Goal: Information Seeking & Learning: Learn about a topic

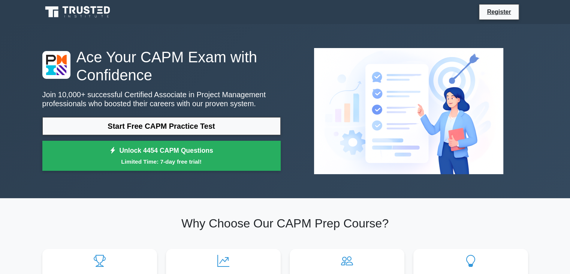
click at [260, 119] on link "Start Free CAPM Practice Test" at bounding box center [161, 126] width 238 height 18
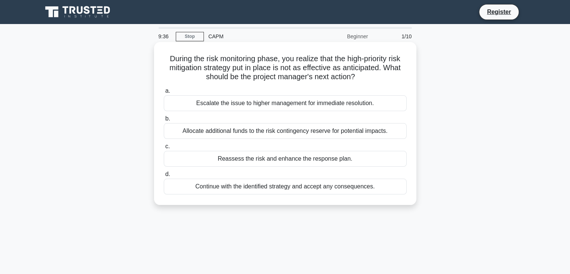
click at [286, 161] on div "Reassess the risk and enhance the response plan." at bounding box center [285, 159] width 243 height 16
click at [164, 149] on input "c. Reassess the risk and enhance the response plan." at bounding box center [164, 146] width 0 height 5
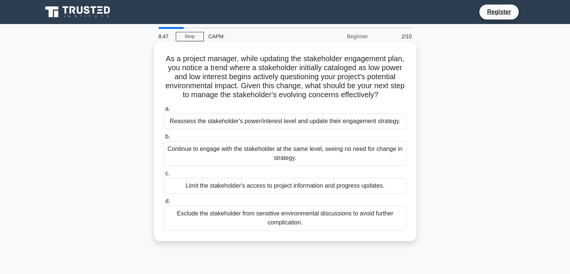
click at [333, 129] on div "Reassess the stakeholder's power/interest level and update their engagement str…" at bounding box center [285, 121] width 243 height 16
click at [164, 111] on input "a. Reassess the stakeholder's power/interest level and update their engagement …" at bounding box center [164, 108] width 0 height 5
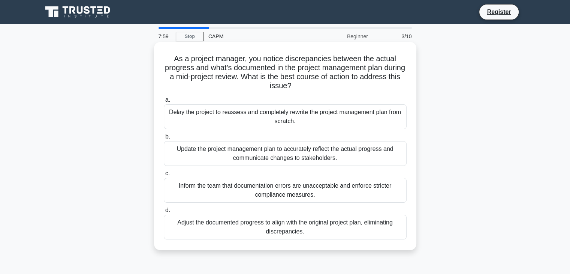
click at [312, 148] on div "Update the project management plan to accurately reflect the actual progress an…" at bounding box center [285, 153] width 243 height 25
click at [164, 139] on input "b. Update the project management plan to accurately reflect the actual progress…" at bounding box center [164, 136] width 0 height 5
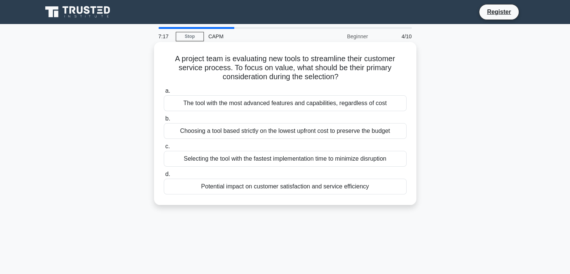
click at [212, 184] on div "Potential impact on customer satisfaction and service efficiency" at bounding box center [285, 186] width 243 height 16
click at [164, 177] on input "d. Potential impact on customer satisfaction and service efficiency" at bounding box center [164, 174] width 0 height 5
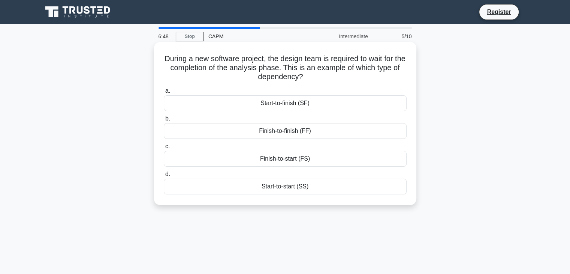
click at [294, 157] on div "Finish-to-start (FS)" at bounding box center [285, 159] width 243 height 16
click at [164, 149] on input "c. Finish-to-start (FS)" at bounding box center [164, 146] width 0 height 5
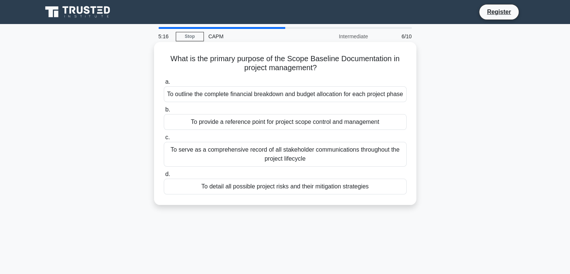
click at [300, 130] on div "To provide a reference point for project scope control and management" at bounding box center [285, 122] width 243 height 16
click at [164, 112] on input "b. To provide a reference point for project scope control and management" at bounding box center [164, 109] width 0 height 5
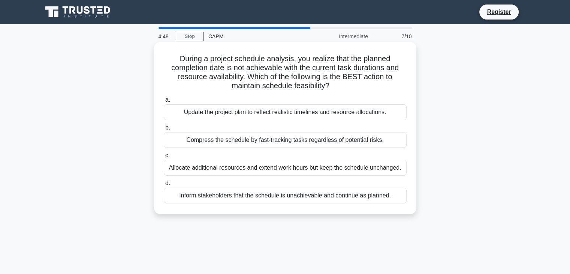
click at [302, 118] on div "Update the project plan to reflect realistic timelines and resource allocations." at bounding box center [285, 112] width 243 height 16
click at [164, 102] on input "a. Update the project plan to reflect realistic timelines and resource allocati…" at bounding box center [164, 99] width 0 height 5
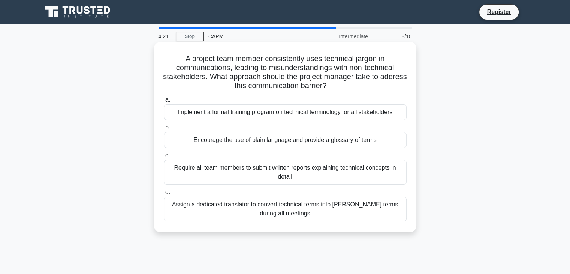
click at [302, 143] on div "Encourage the use of plain language and provide a glossary of terms" at bounding box center [285, 140] width 243 height 16
click at [164, 130] on input "b. Encourage the use of plain language and provide a glossary of terms" at bounding box center [164, 127] width 0 height 5
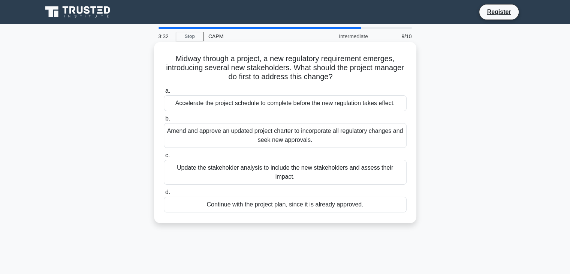
click at [305, 136] on div "Amend and approve an updated project charter to incorporate all regulatory chan…" at bounding box center [285, 135] width 243 height 25
click at [164, 121] on input "b. Amend and approve an updated project charter to incorporate all regulatory c…" at bounding box center [164, 118] width 0 height 5
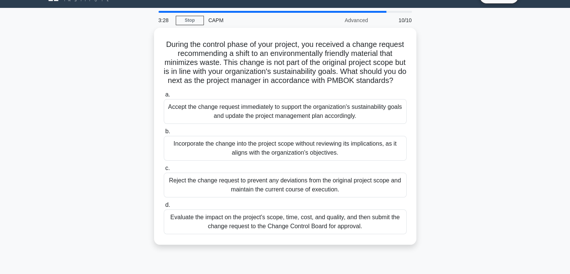
scroll to position [17, 0]
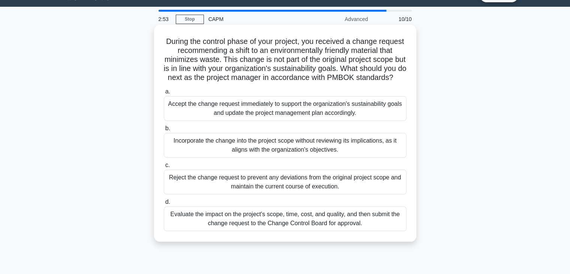
click at [306, 228] on div "Evaluate the impact on the project's scope, time, cost, and quality, and then s…" at bounding box center [285, 218] width 243 height 25
click at [164, 204] on input "d. Evaluate the impact on the project's scope, time, cost, and quality, and the…" at bounding box center [164, 201] width 0 height 5
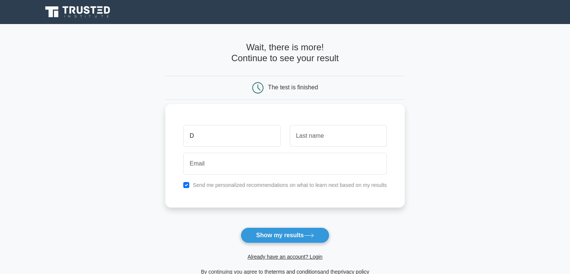
type input "Dikshyant"
click at [322, 141] on input "text" at bounding box center [338, 136] width 97 height 22
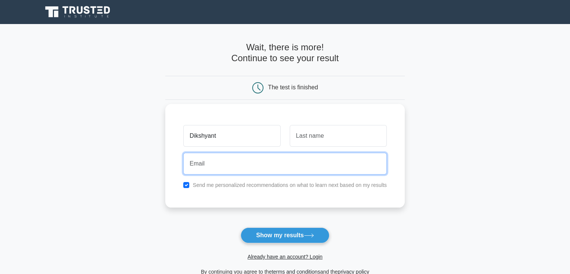
click at [297, 168] on input "email" at bounding box center [285, 164] width 204 height 22
type input "[EMAIL_ADDRESS][DOMAIN_NAME]"
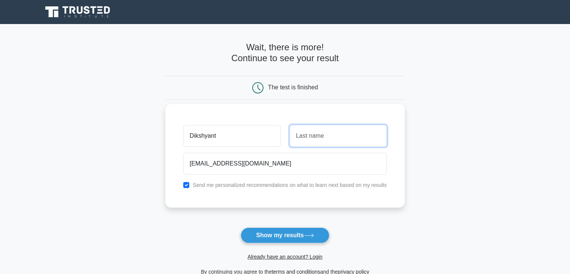
click at [334, 142] on input "text" at bounding box center [338, 136] width 97 height 22
type input "[PERSON_NAME]"
click at [284, 186] on label "Send me personalized recommendations on what to learn next based on my results" at bounding box center [290, 185] width 194 height 6
click at [185, 185] on input "checkbox" at bounding box center [186, 185] width 6 height 6
checkbox input "false"
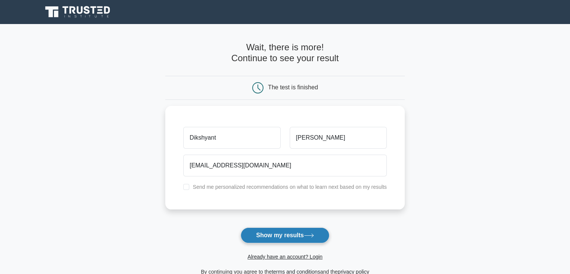
click at [299, 235] on button "Show my results" at bounding box center [285, 235] width 88 height 16
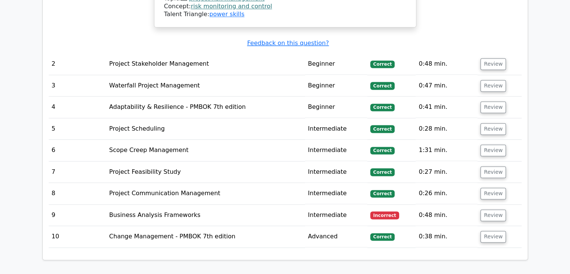
scroll to position [1033, 0]
click at [488, 209] on button "Review" at bounding box center [493, 215] width 25 height 12
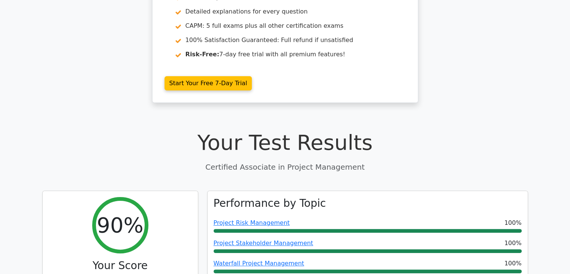
scroll to position [0, 0]
